Goal: Task Accomplishment & Management: Manage account settings

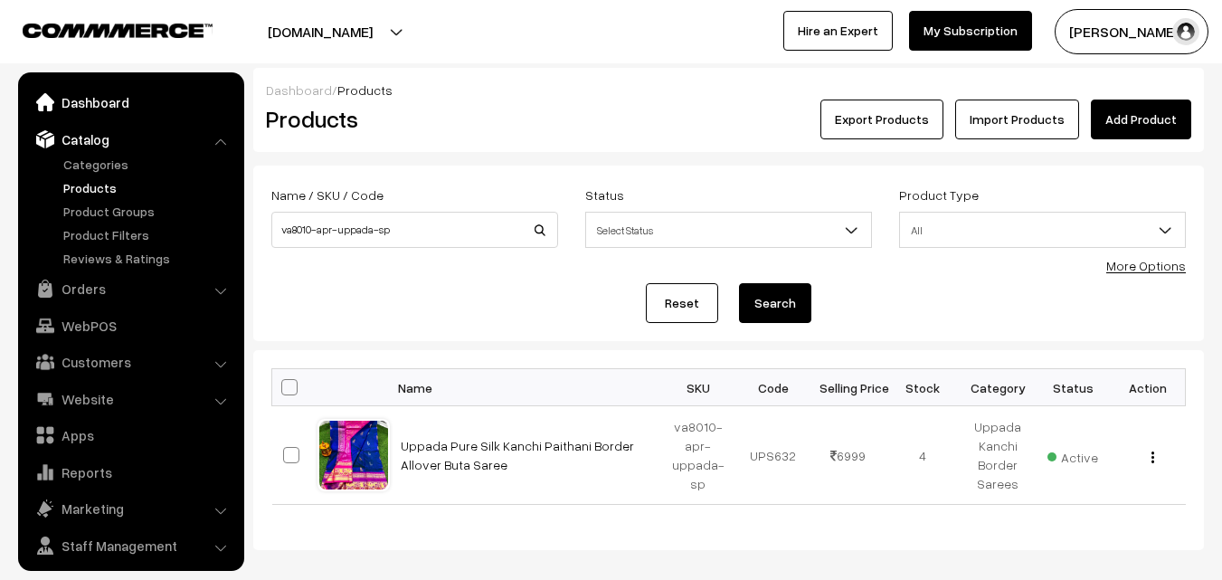
click at [94, 109] on link "Dashboard" at bounding box center [130, 102] width 215 height 33
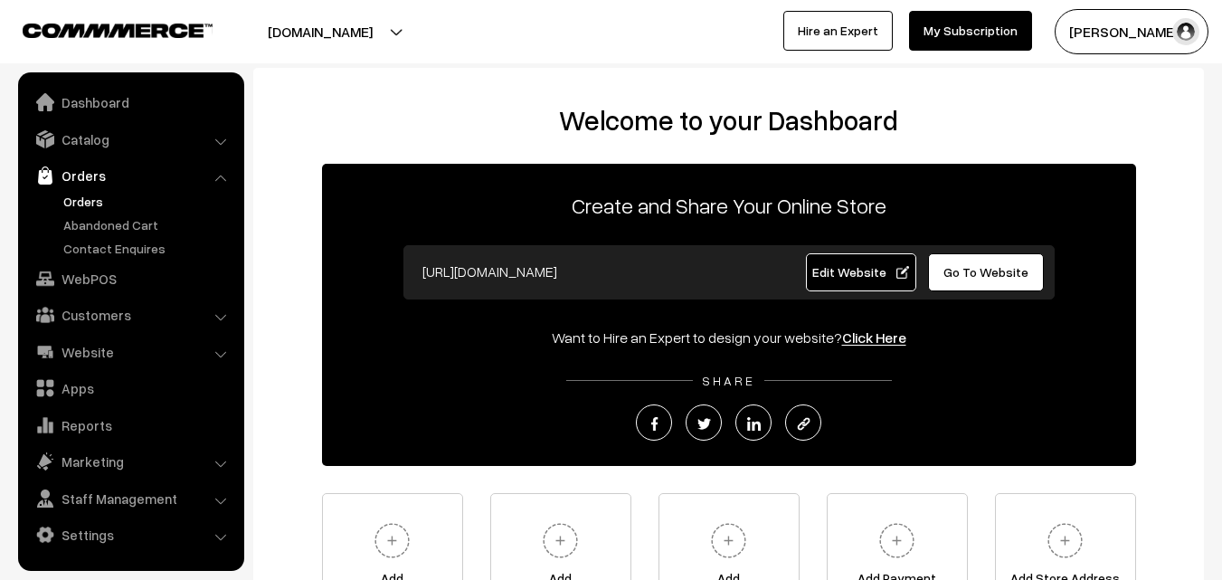
click at [85, 204] on link "Orders" at bounding box center [148, 201] width 179 height 19
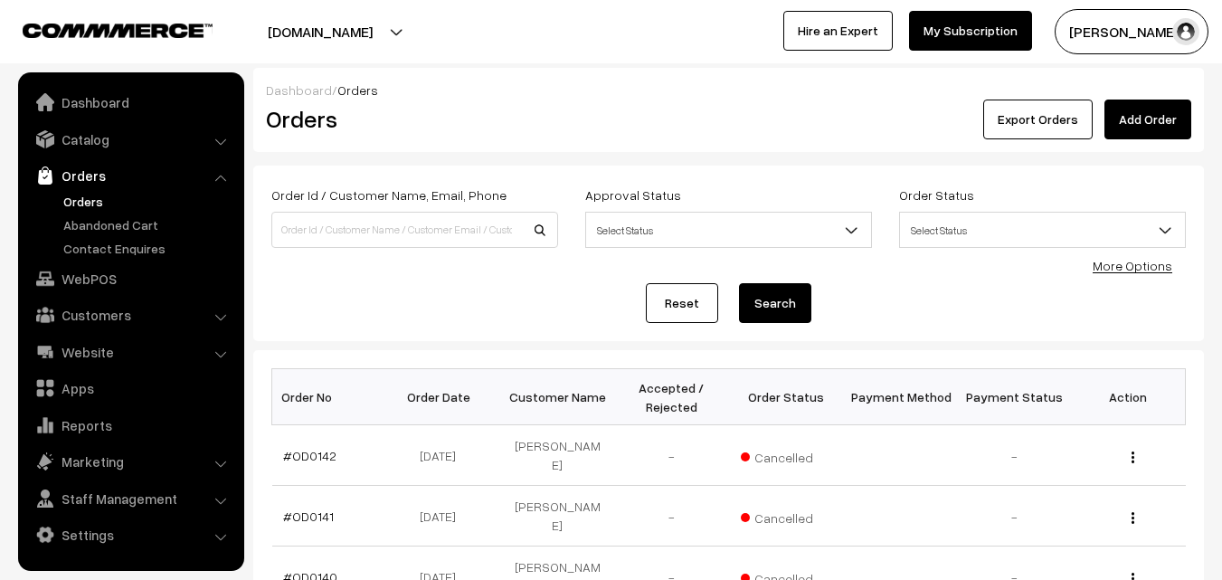
click at [1101, 27] on button "[PERSON_NAME]" at bounding box center [1132, 31] width 154 height 45
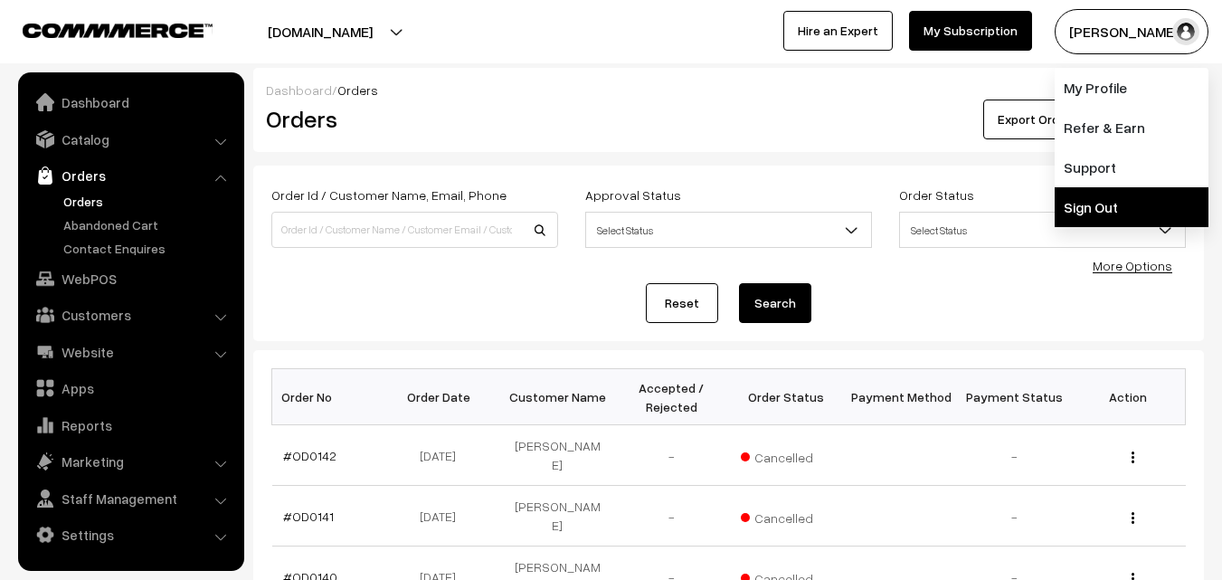
click at [1100, 200] on link "Sign Out" at bounding box center [1132, 207] width 154 height 40
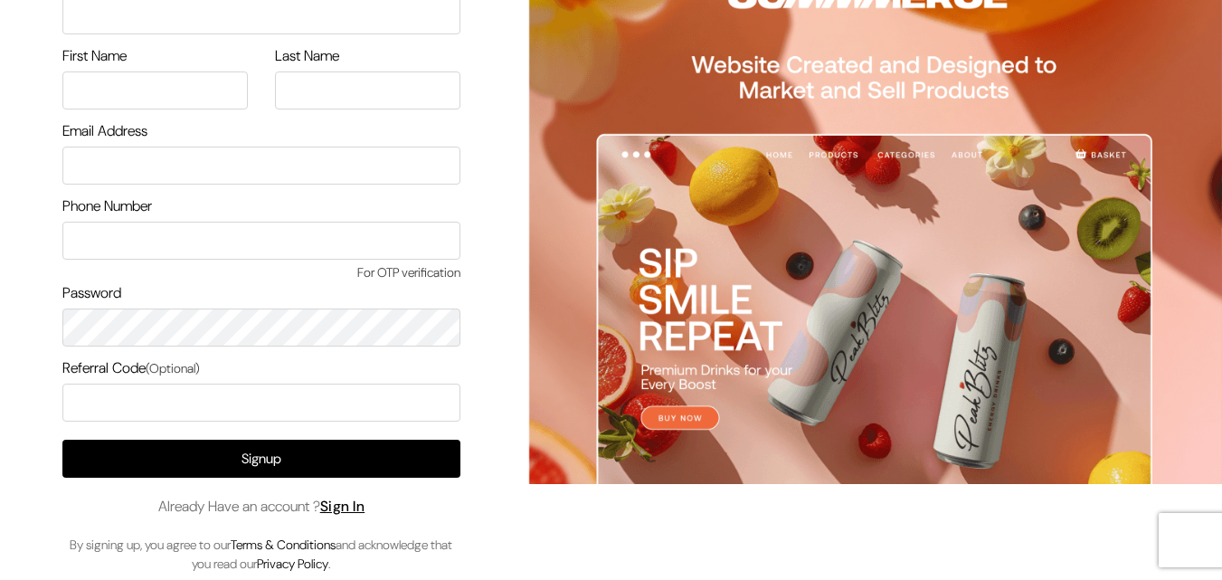
scroll to position [104, 0]
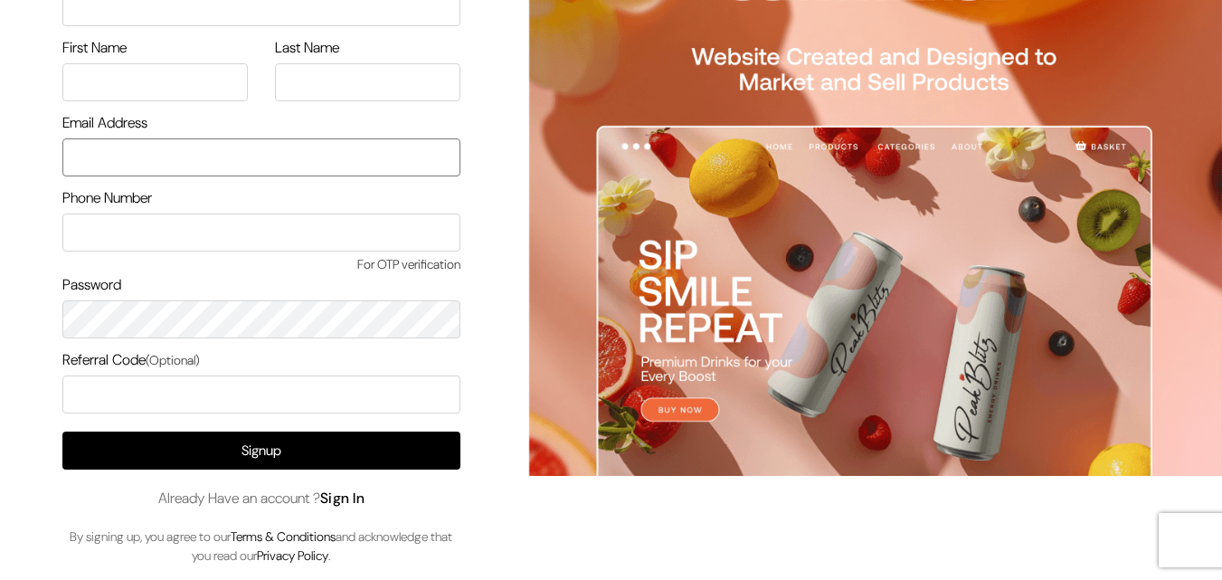
type input "uppadasarees999@gmail.com"
click at [350, 496] on link "Sign In" at bounding box center [342, 498] width 45 height 19
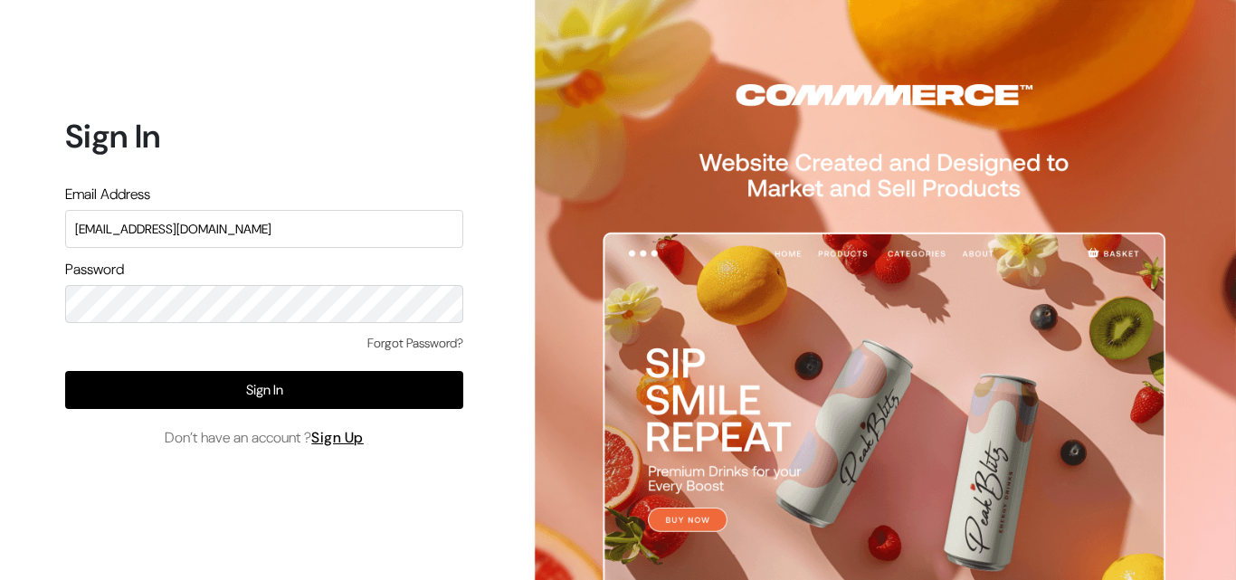
drag, startPoint x: 283, startPoint y: 226, endPoint x: 76, endPoint y: 224, distance: 207.2
click at [76, 224] on input "[EMAIL_ADDRESS][DOMAIN_NAME]" at bounding box center [264, 229] width 398 height 38
type input "K"
type input "[EMAIL_ADDRESS][DOMAIN_NAME]"
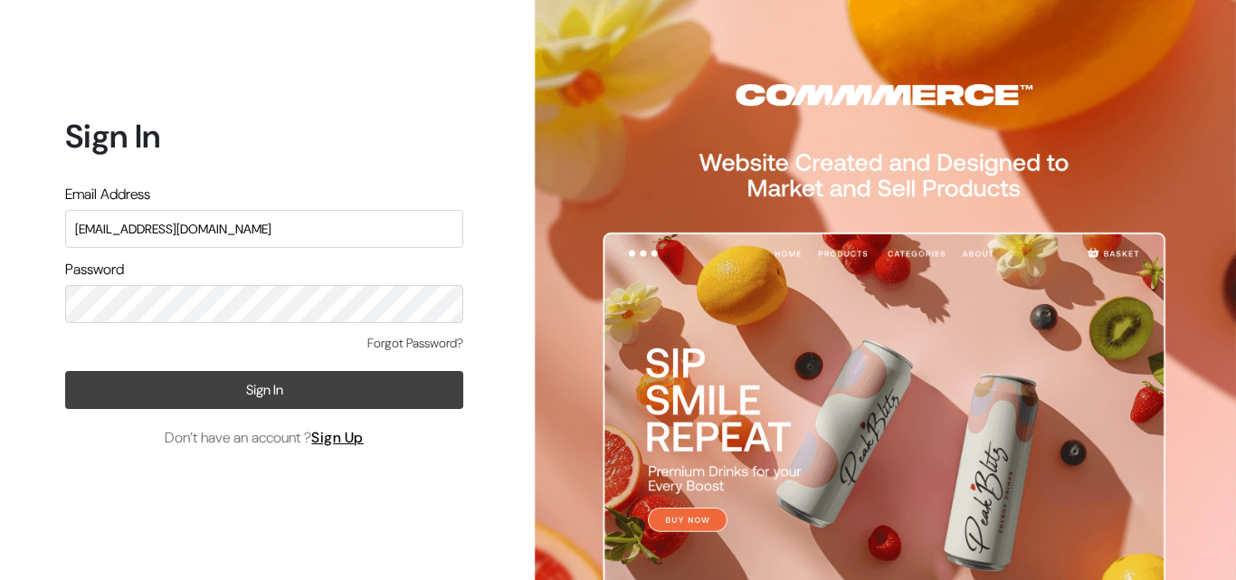
click at [115, 394] on button "Sign In" at bounding box center [264, 390] width 398 height 38
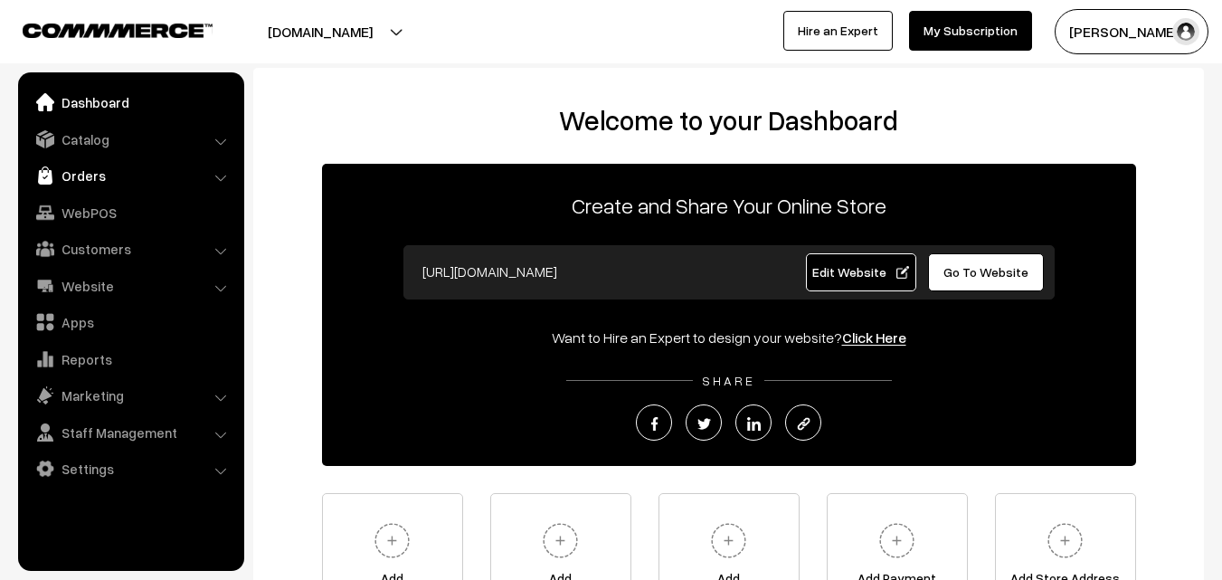
click at [94, 170] on link "Orders" at bounding box center [130, 175] width 215 height 33
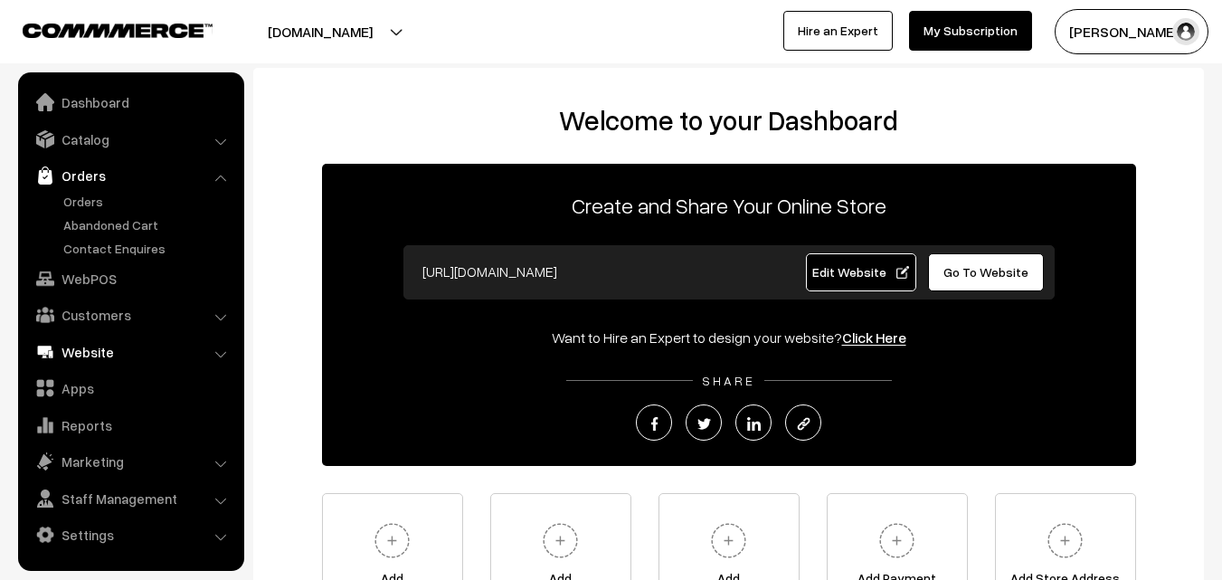
click at [81, 356] on link "Website" at bounding box center [130, 352] width 215 height 33
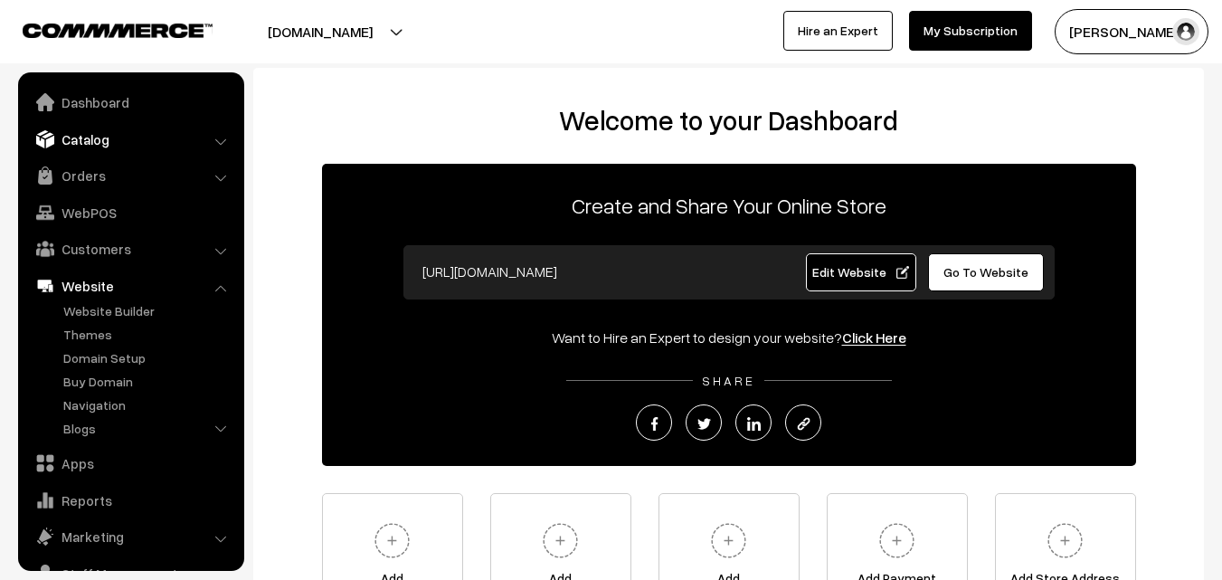
click at [90, 149] on link "Catalog" at bounding box center [130, 139] width 215 height 33
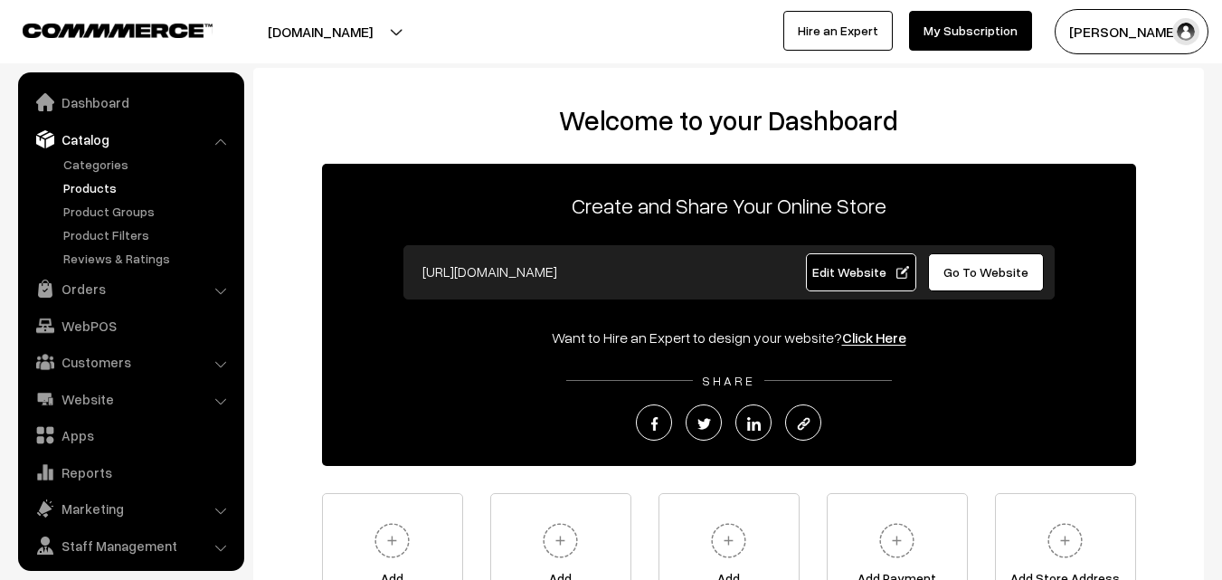
click at [87, 184] on link "Products" at bounding box center [148, 187] width 179 height 19
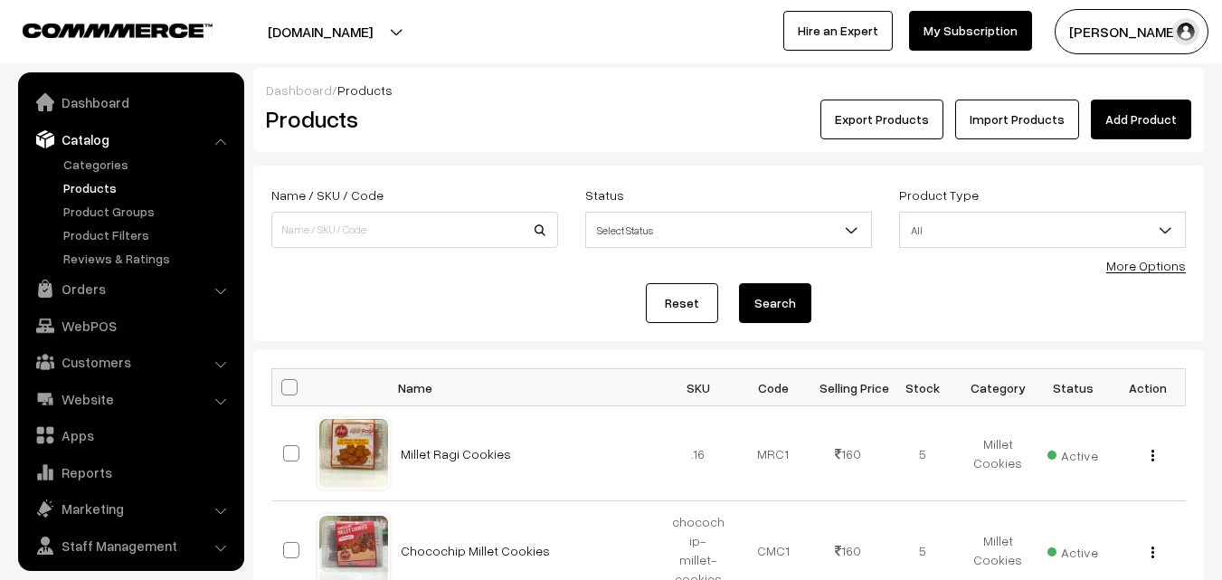
scroll to position [45, 0]
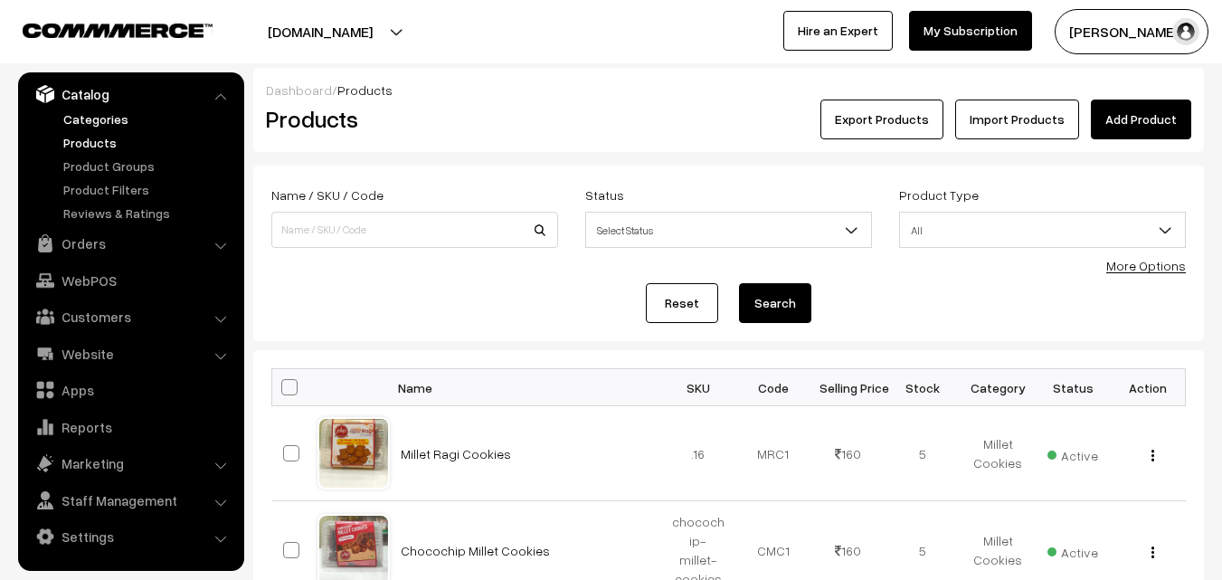
click at [95, 119] on link "Categories" at bounding box center [148, 118] width 179 height 19
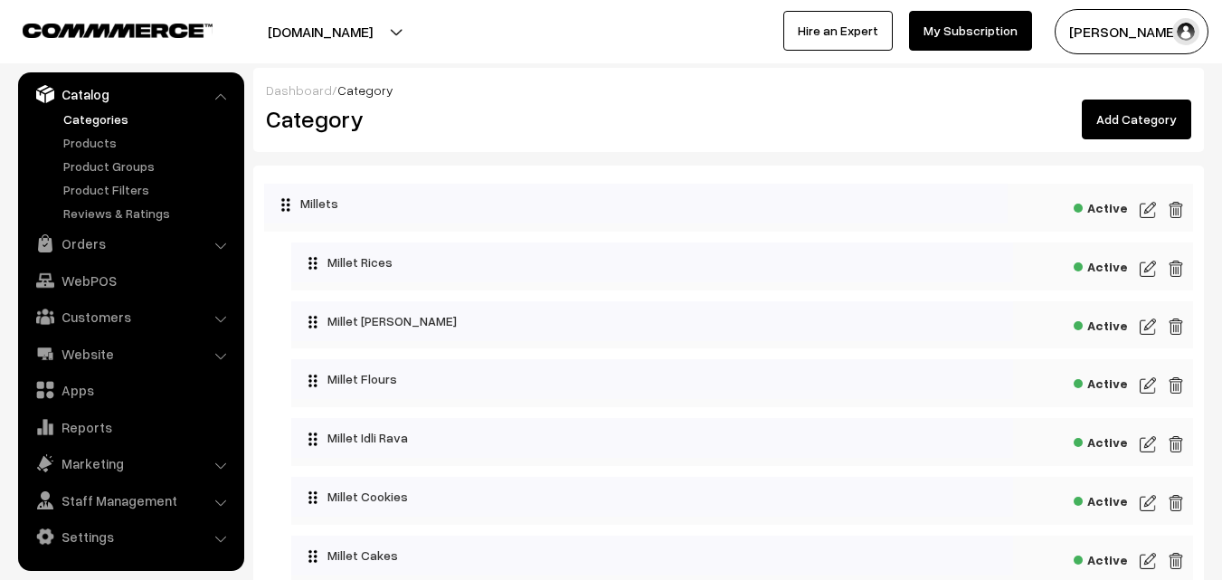
click at [1117, 127] on link "Add Category" at bounding box center [1136, 120] width 109 height 40
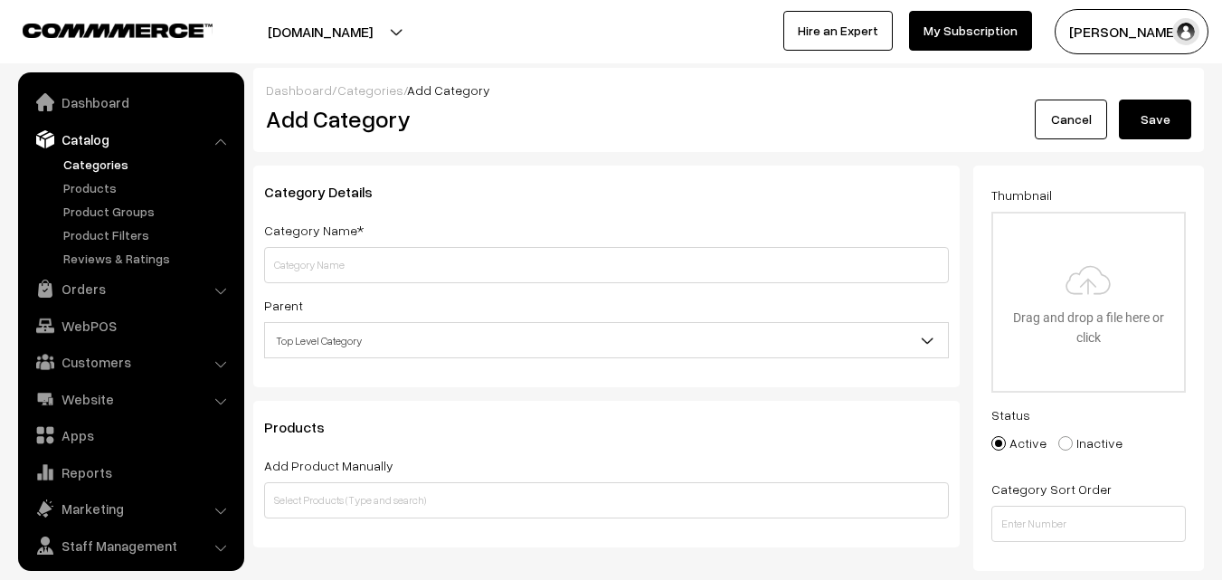
scroll to position [45, 0]
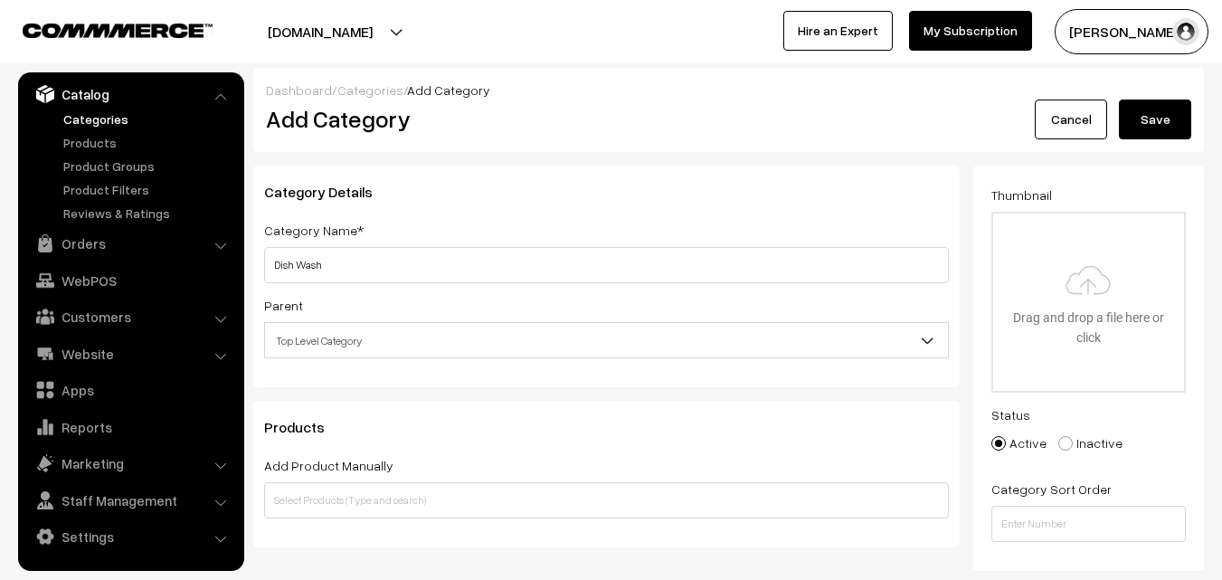
type input "Dish Wash"
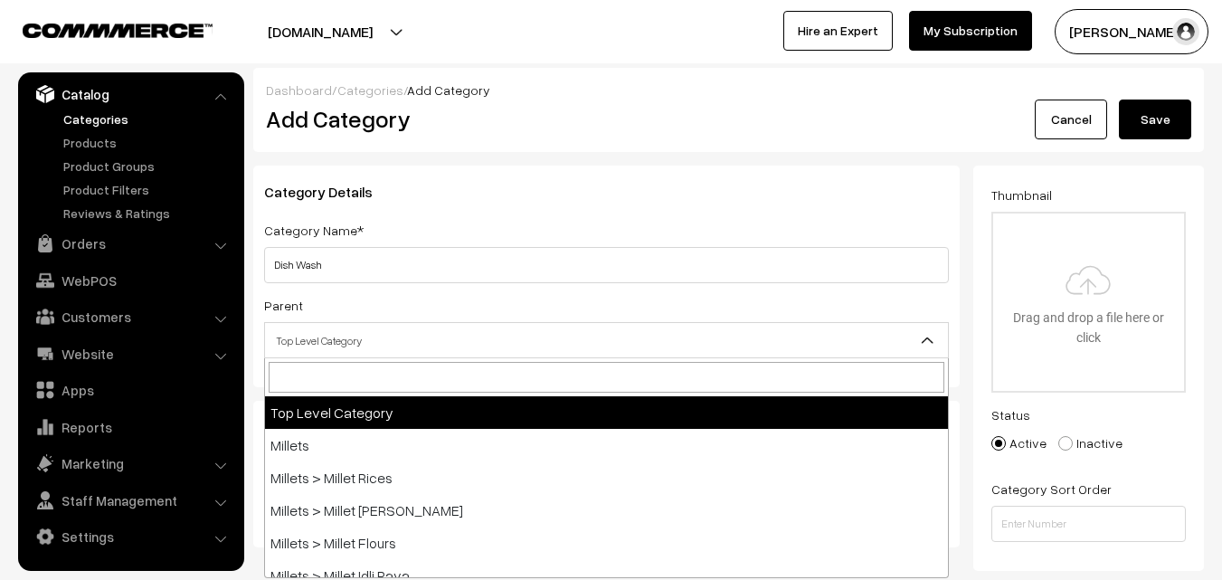
click at [540, 338] on span "Top Level Category" at bounding box center [606, 341] width 683 height 32
type input "g"
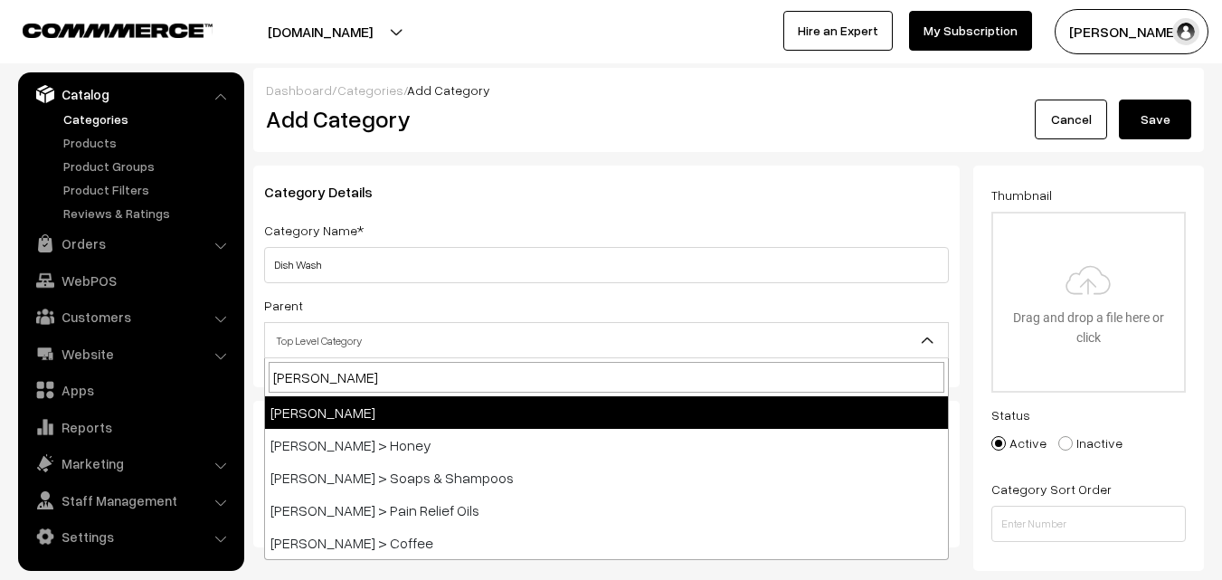
type input "giri"
select select "27"
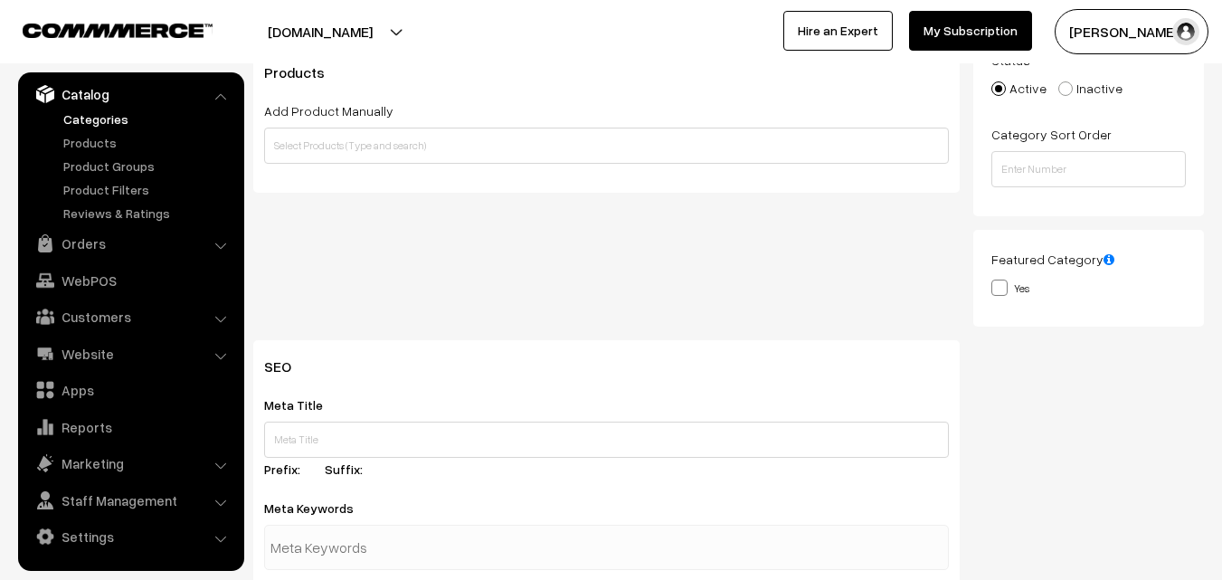
scroll to position [452, 0]
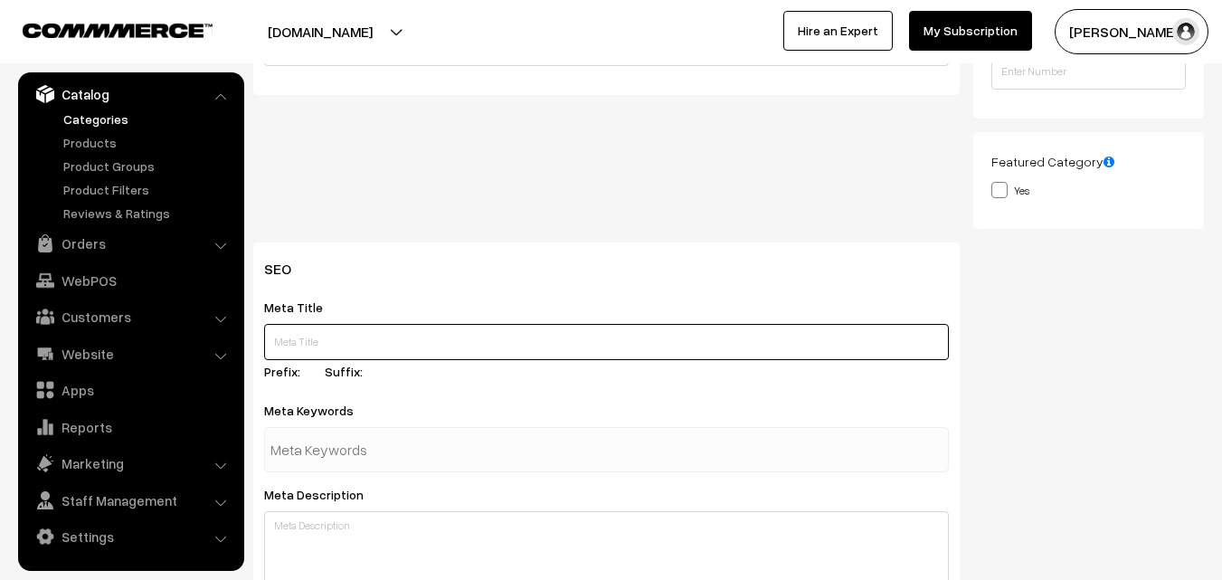
click at [375, 343] on input "text" at bounding box center [606, 342] width 685 height 36
type input "G"
click at [359, 341] on input "GCC DISH WASH hEBAL lIQUID" at bounding box center [606, 342] width 685 height 36
click at [466, 348] on input "GCC DISH WASH HEBAL lIQUID" at bounding box center [606, 342] width 685 height 36
click at [268, 337] on input "GCC DISH WASH HEBAL lIQUID Online" at bounding box center [606, 342] width 685 height 36
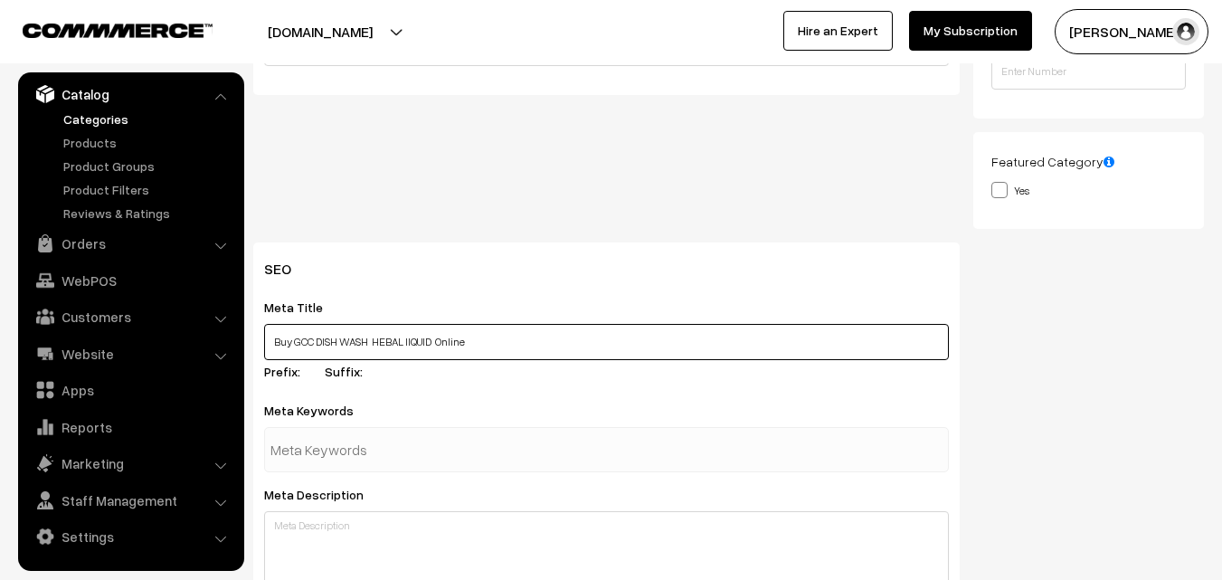
drag, startPoint x: 517, startPoint y: 342, endPoint x: 276, endPoint y: 352, distance: 240.9
click at [276, 352] on input "Buy GCC DISH WASH HEBAL lIQUID Online" at bounding box center [606, 342] width 685 height 36
click at [560, 335] on input "Buy GCC DISH WASH HEBAL lIQUID Online" at bounding box center [606, 342] width 685 height 36
drag, startPoint x: 273, startPoint y: 339, endPoint x: 467, endPoint y: 340, distance: 193.6
click at [467, 340] on input "Buy GCC DISH WASH HEBAL lIQUID Online | GCC PRODUCTS ONLINE" at bounding box center [606, 342] width 685 height 36
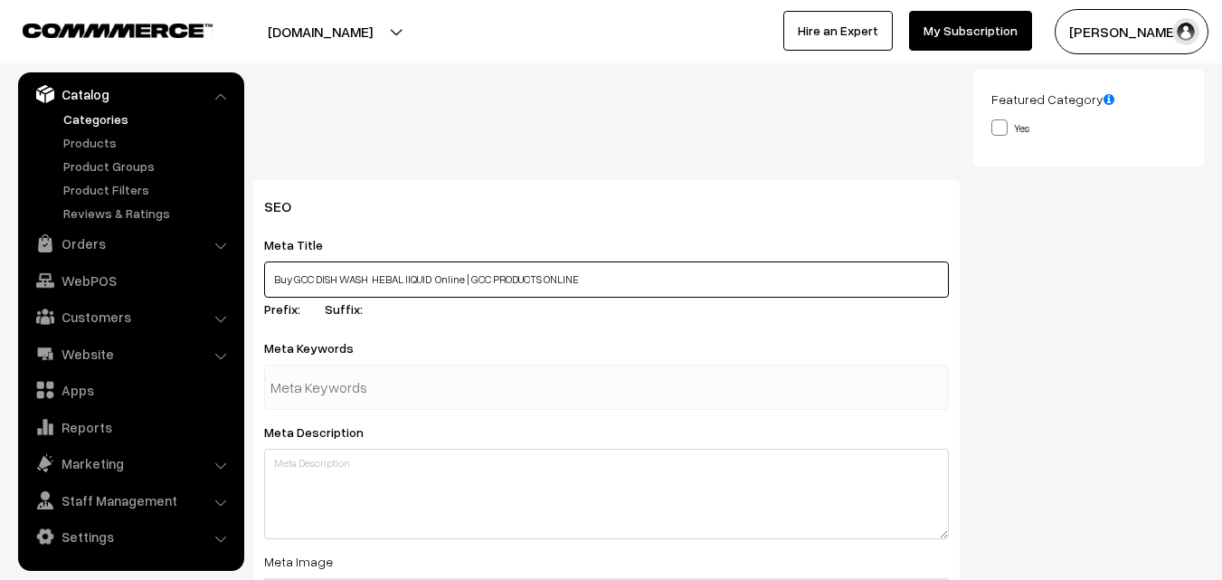
scroll to position [543, 0]
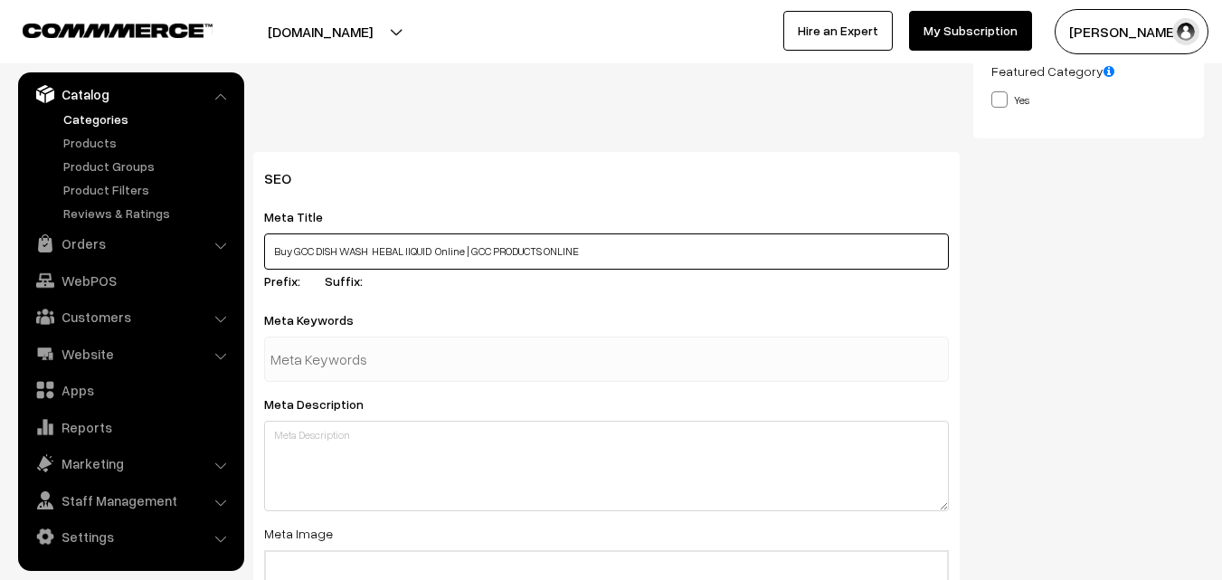
type input "Buy GCC DISH WASH HEBAL lIQUID Online | GCC PRODUCTS ONLINE"
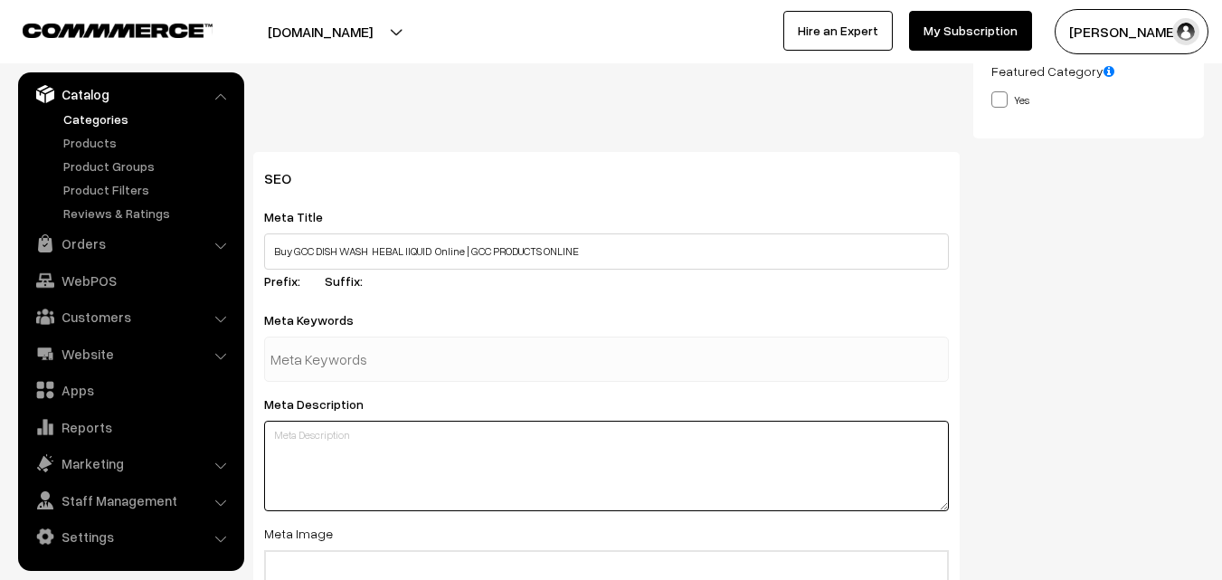
click at [318, 440] on textarea at bounding box center [606, 466] width 685 height 90
paste textarea "Buy GCC DISH WASH HEBAL lIQUID Online"
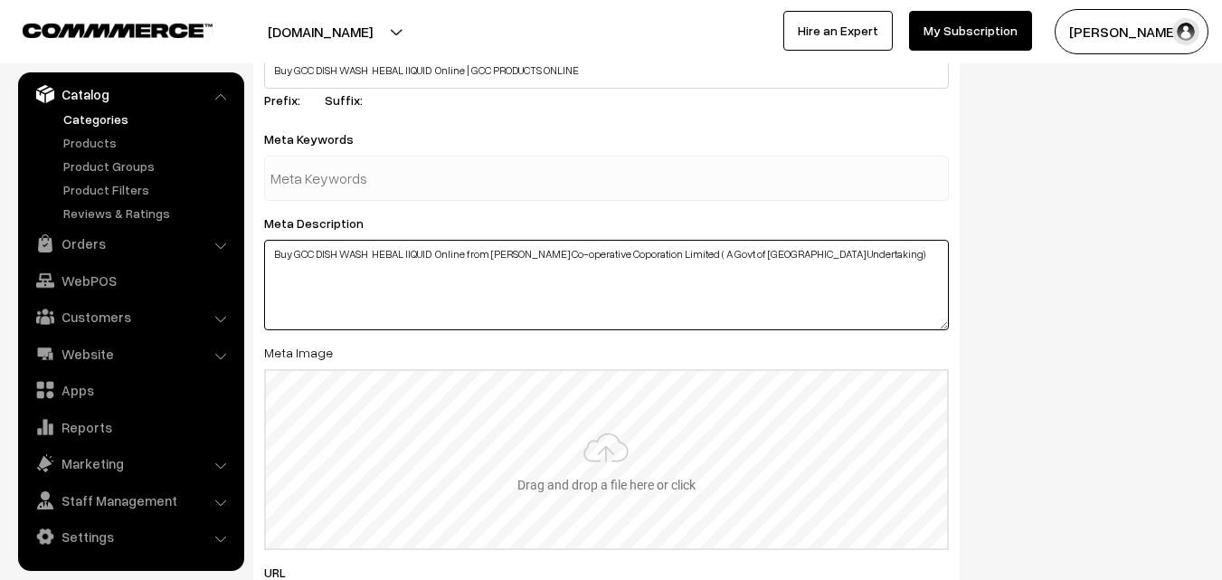
type textarea "Buy GCC DISH WASH HEBAL lIQUID Online from Girijan Co-operative Coporation Limi…"
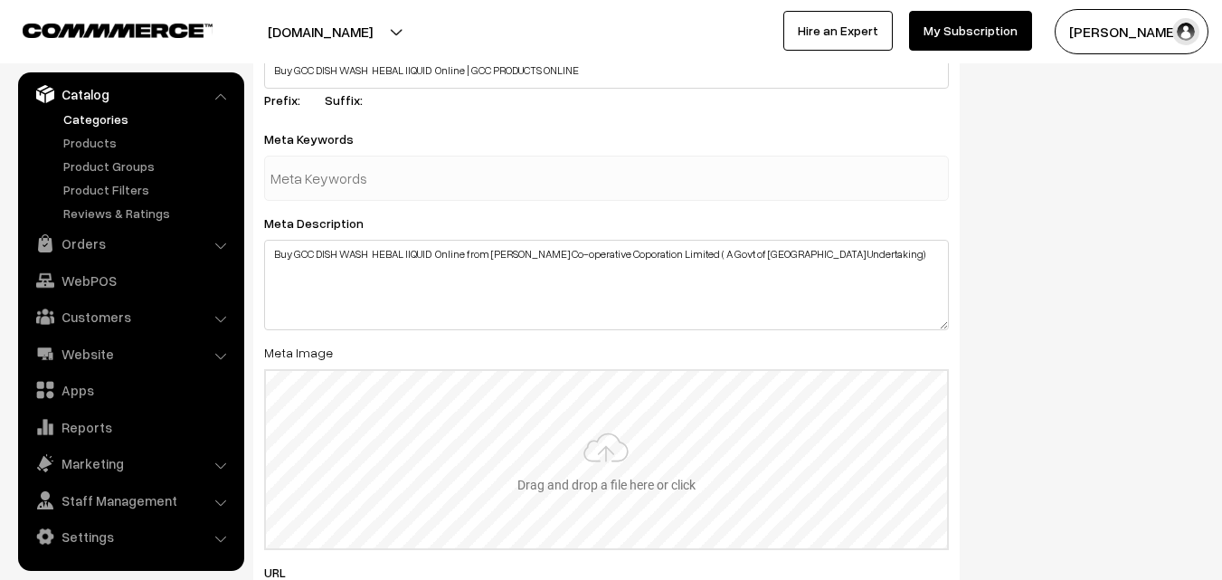
click at [603, 451] on input "file" at bounding box center [606, 459] width 681 height 177
type input "C:\fakepath\GCC-DISH-WASH.png"
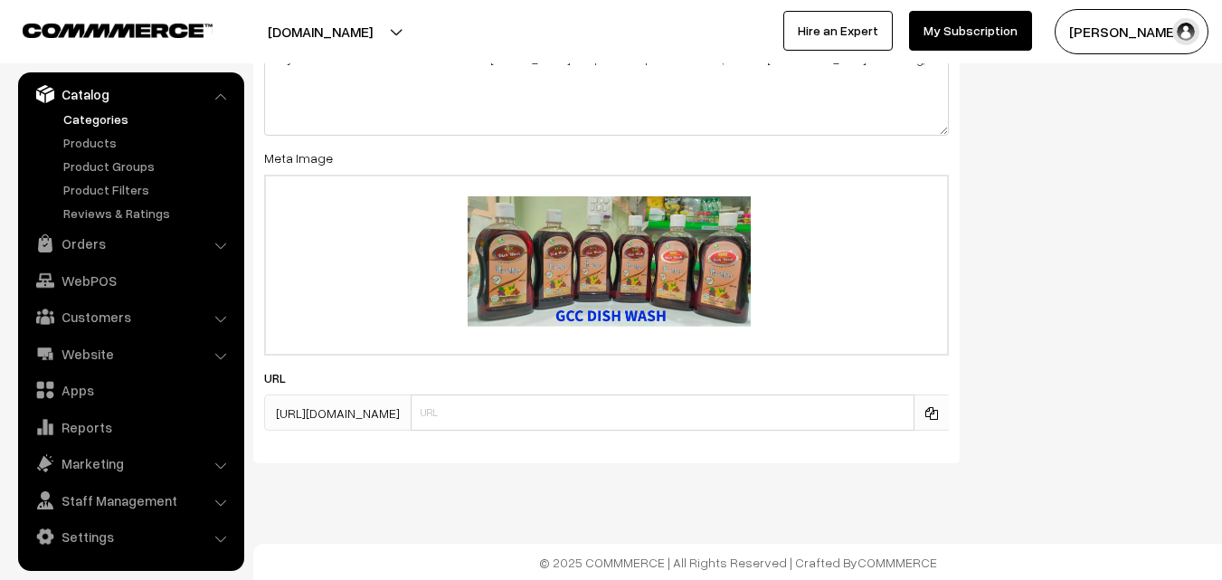
scroll to position [919, 0]
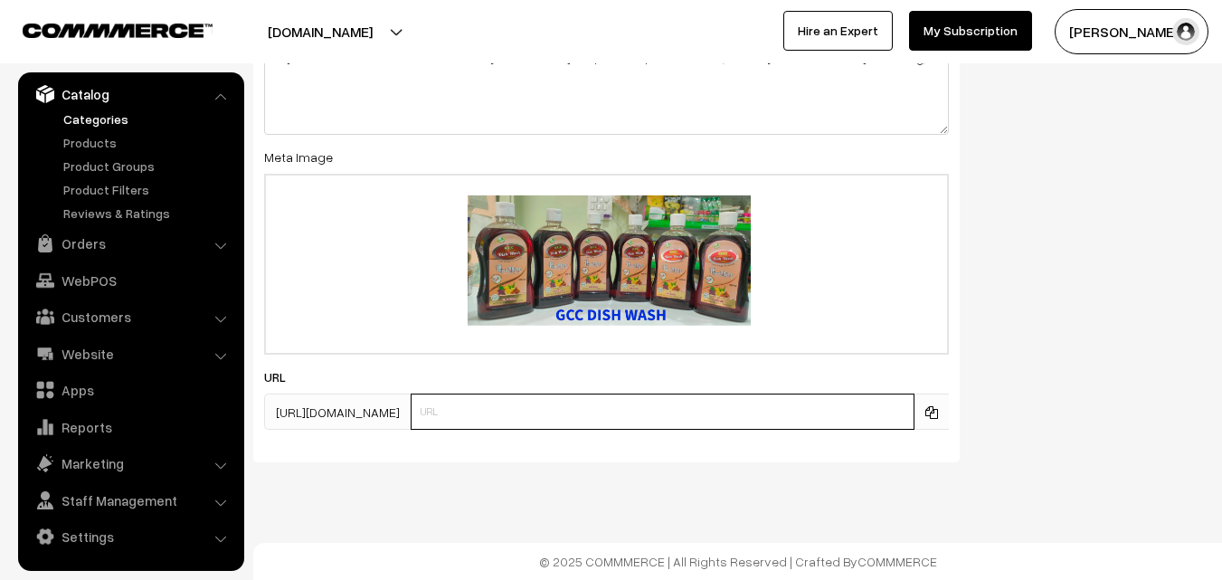
click at [548, 397] on input "text" at bounding box center [663, 412] width 504 height 36
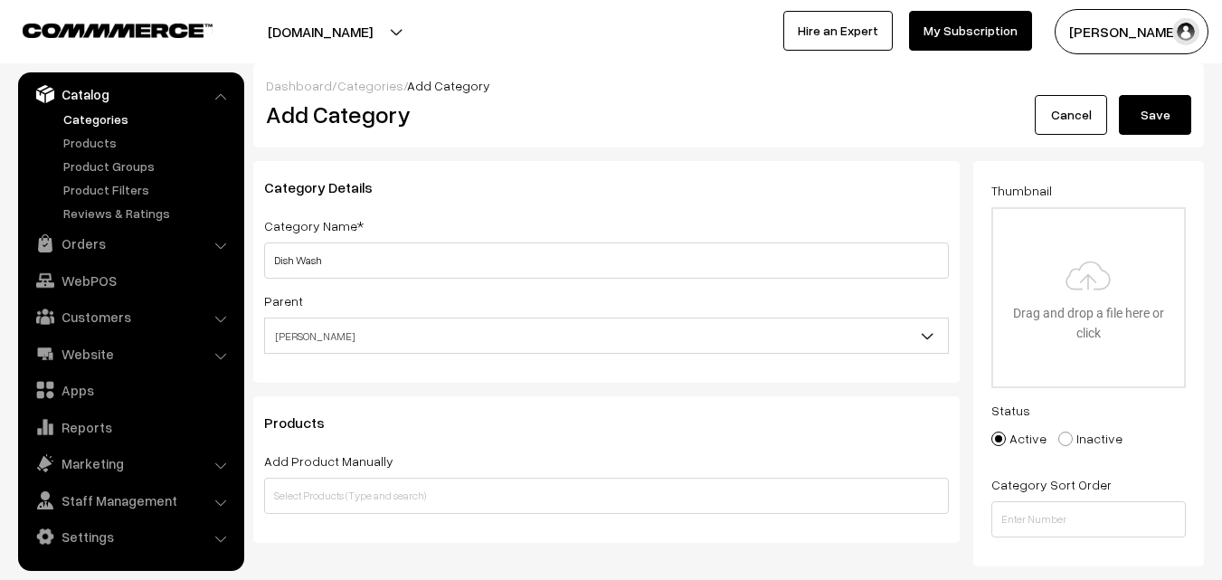
scroll to position [0, 0]
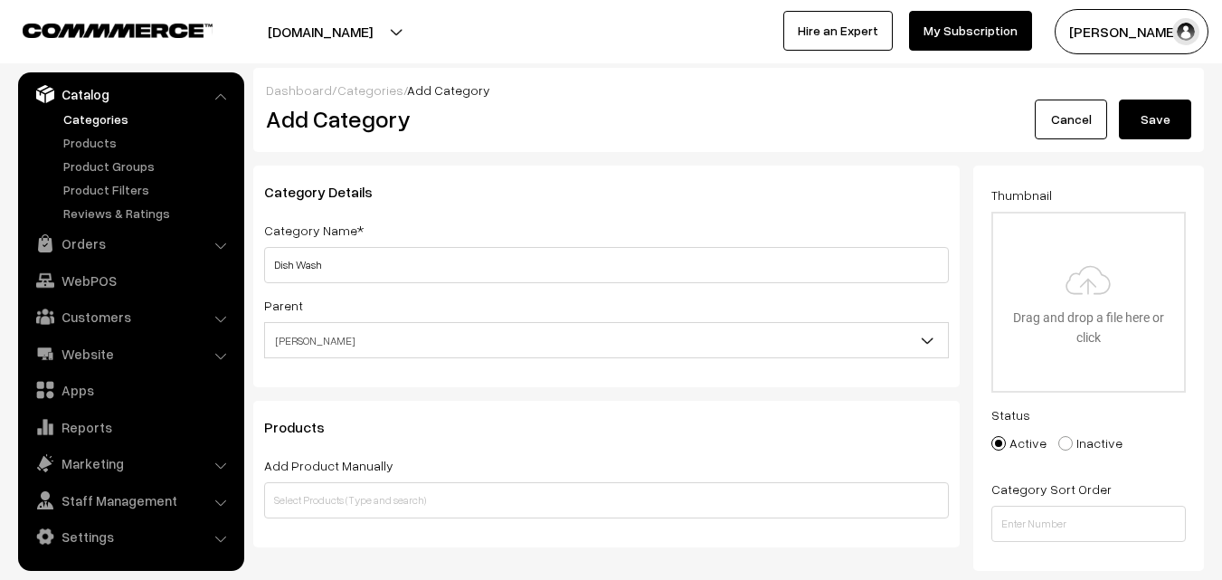
type input "gcc-dishwash-liquid"
click at [1150, 116] on button "Save" at bounding box center [1155, 120] width 72 height 40
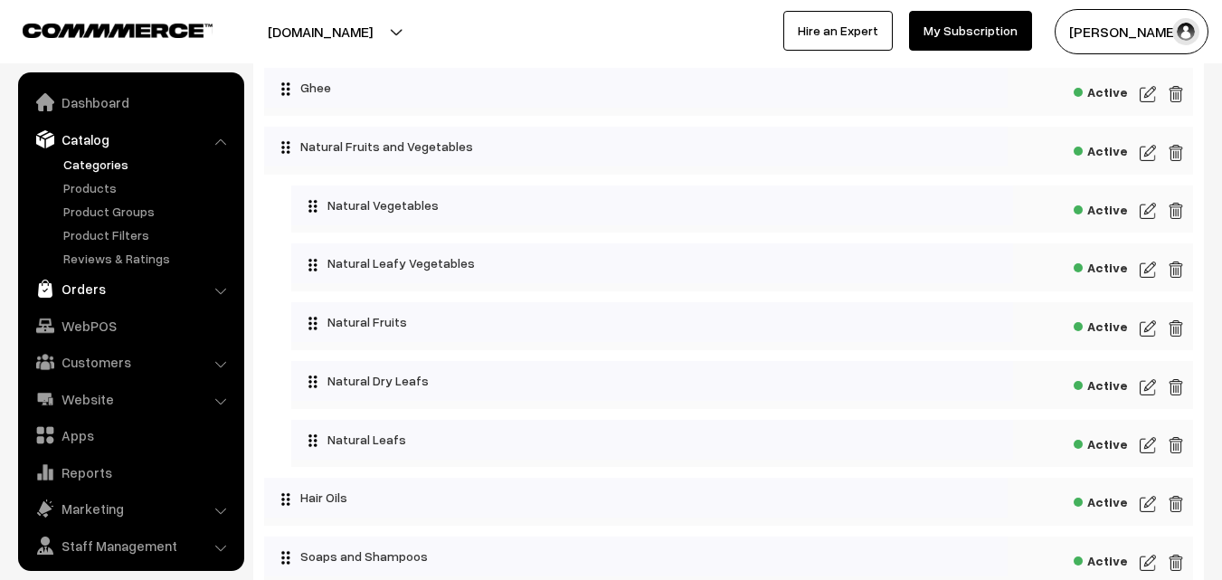
click at [72, 289] on link "Orders" at bounding box center [130, 288] width 215 height 33
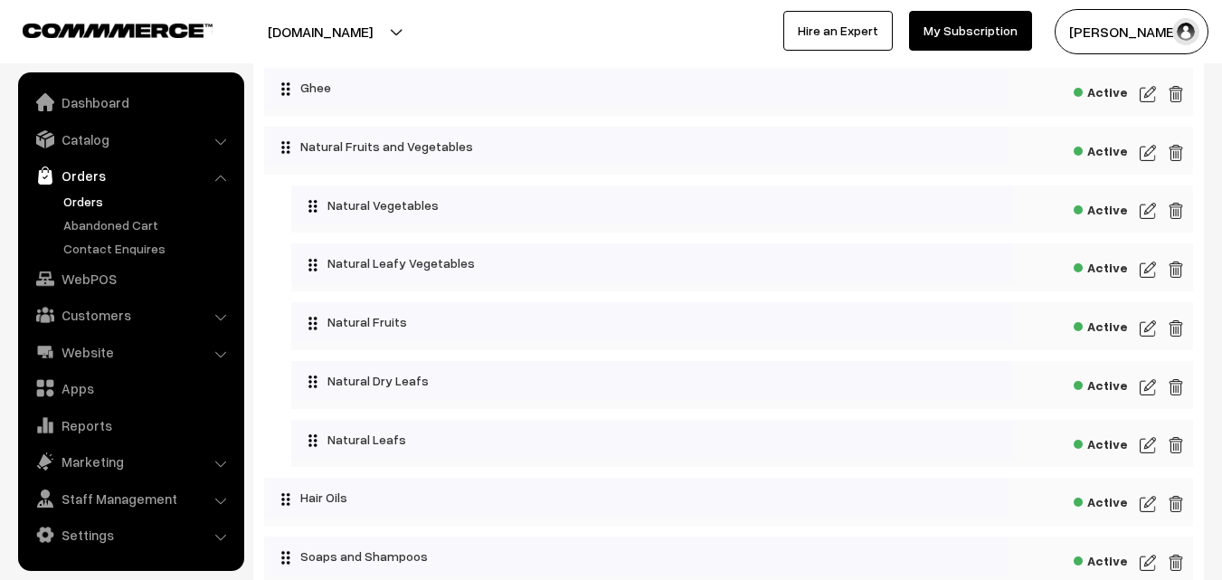
click at [72, 201] on link "Orders" at bounding box center [148, 201] width 179 height 19
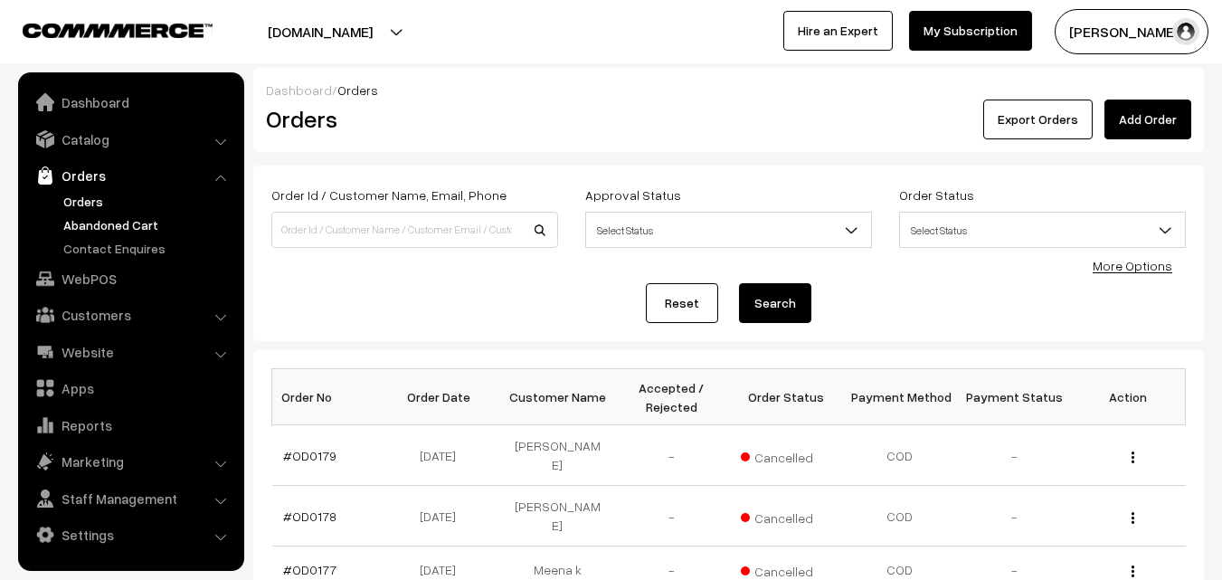
click at [87, 221] on link "Abandoned Cart" at bounding box center [148, 224] width 179 height 19
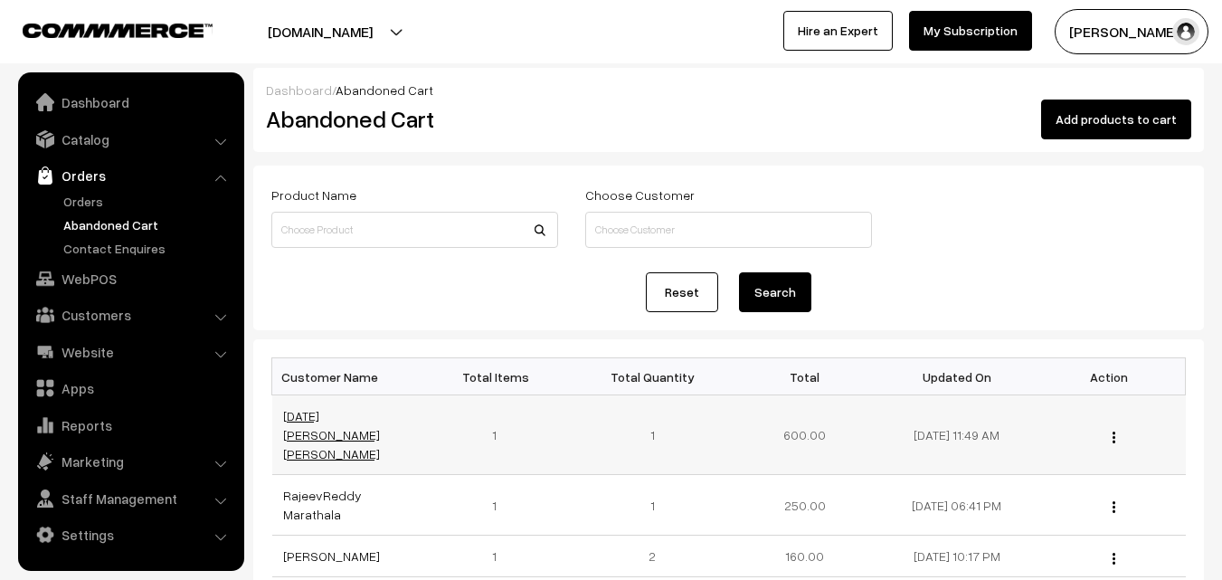
click at [316, 422] on link "Raja Kumar Singh" at bounding box center [331, 434] width 97 height 53
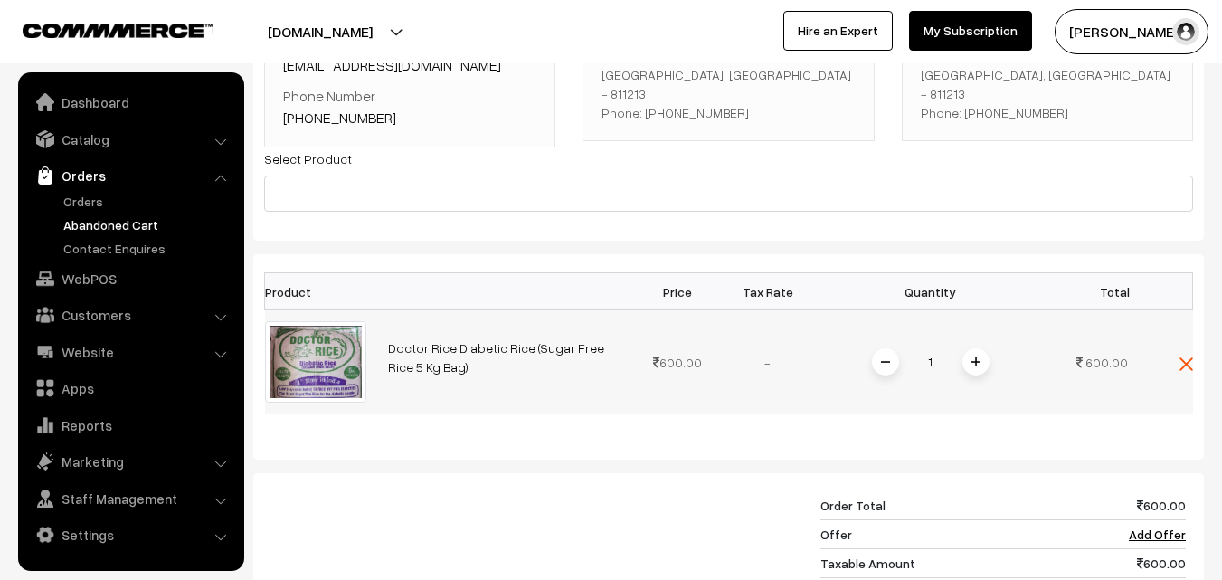
scroll to position [271, 0]
